Goal: Transaction & Acquisition: Purchase product/service

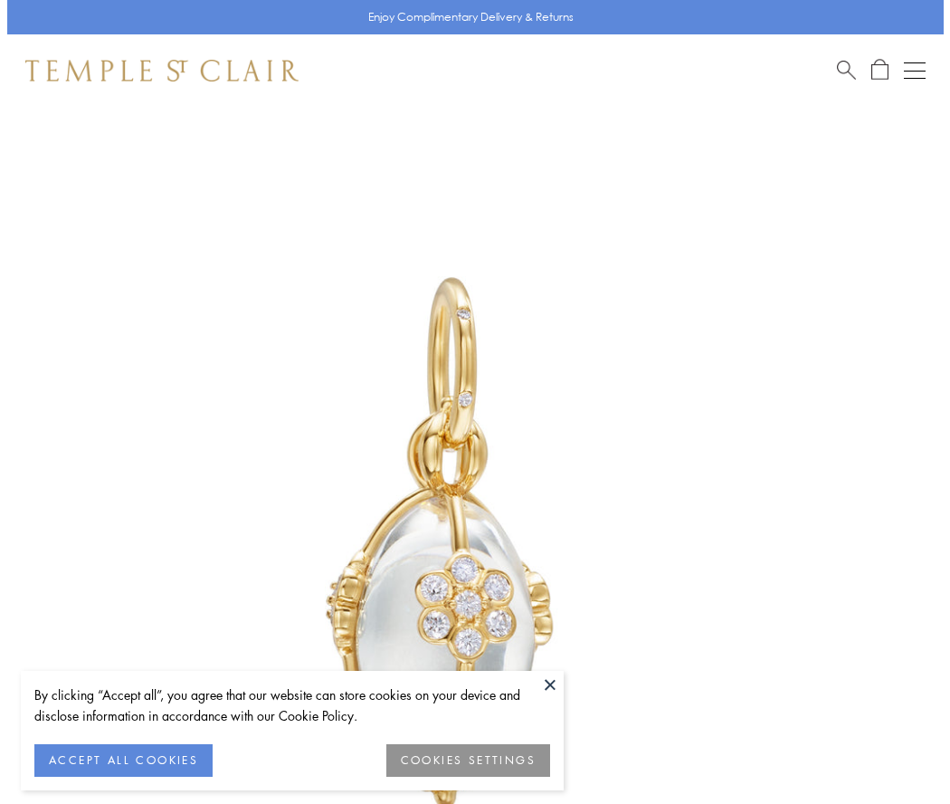
scroll to position [36, 0]
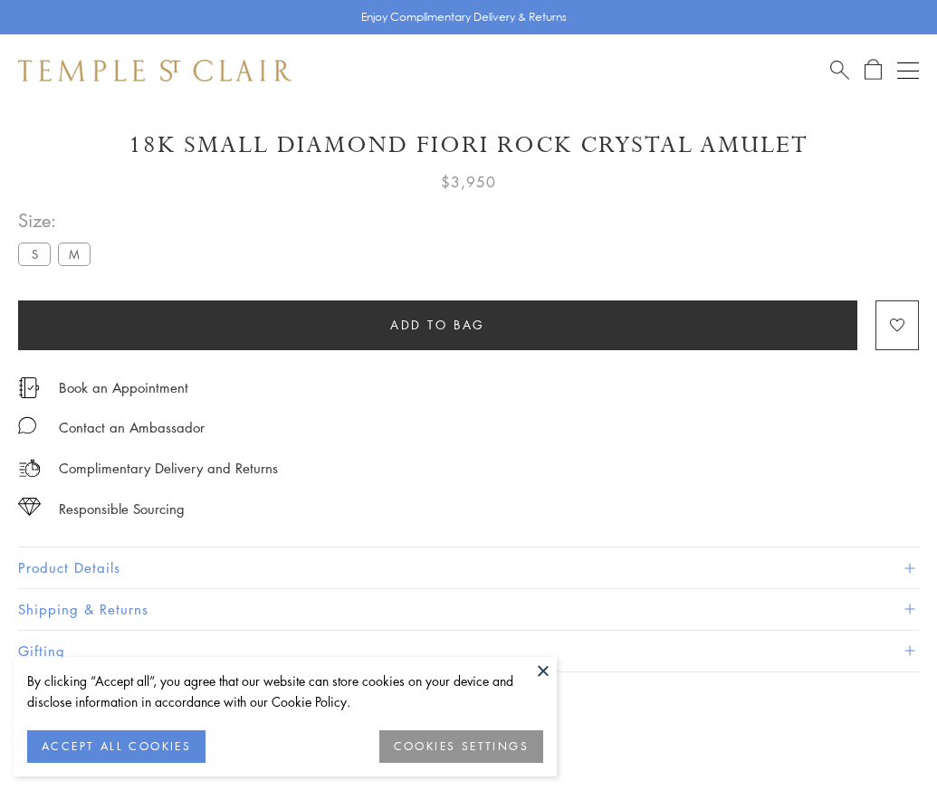
click at [437, 324] on span "Add to bag" at bounding box center [437, 325] width 95 height 20
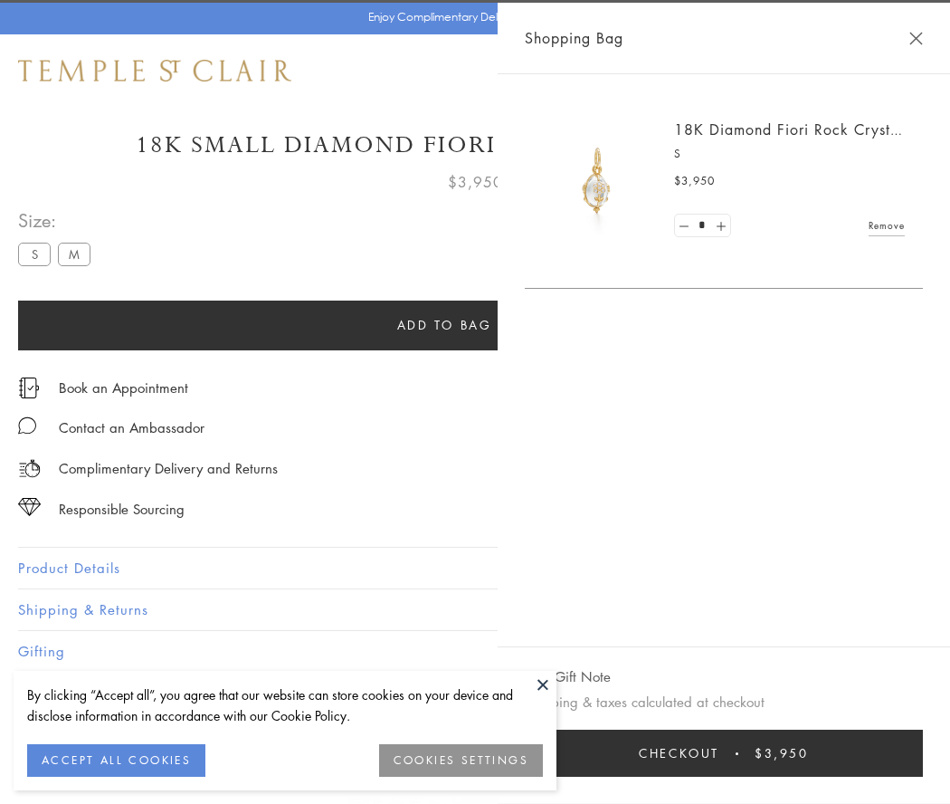
click at [736, 753] on button "Checkout $3,950" at bounding box center [724, 753] width 398 height 47
